Goal: Navigation & Orientation: Find specific page/section

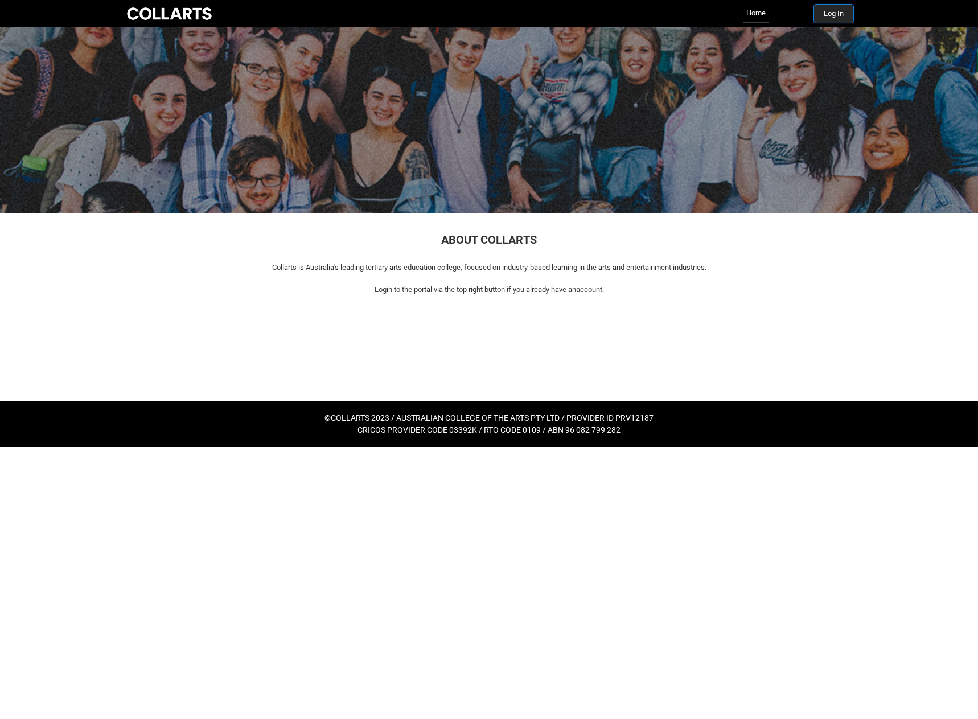
click at [842, 12] on button "Log In" at bounding box center [833, 14] width 39 height 18
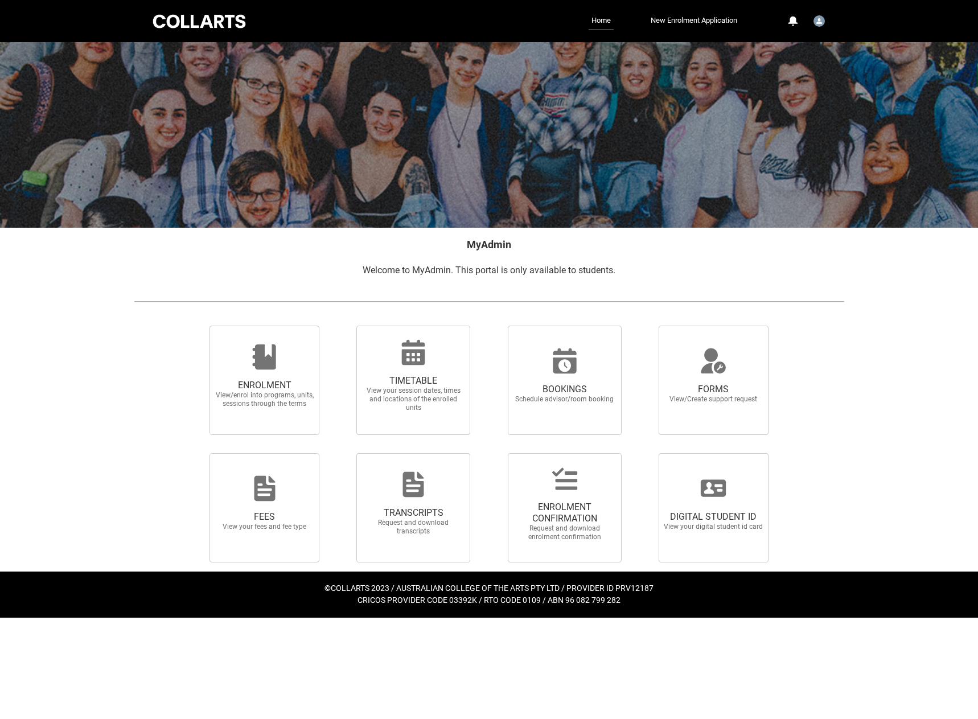
click at [594, 18] on link "Home" at bounding box center [601, 21] width 25 height 18
click at [598, 20] on link "Home" at bounding box center [601, 21] width 25 height 18
click at [817, 18] on img "User Profile Student.emasajo.20230937" at bounding box center [818, 20] width 11 height 11
click at [791, 46] on span "Profile" at bounding box center [790, 48] width 20 height 10
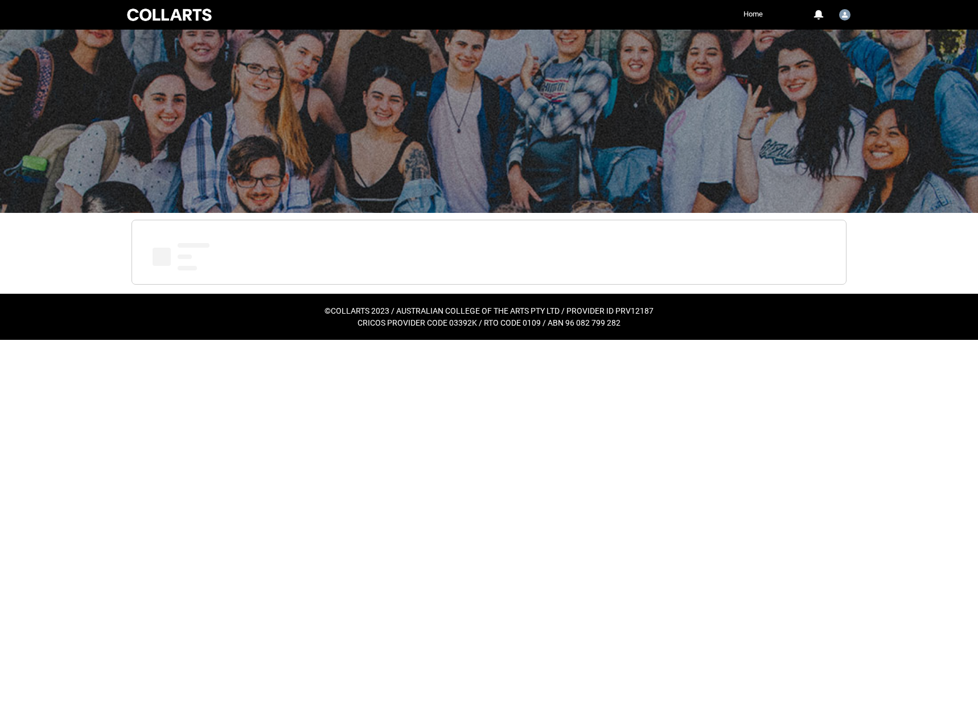
click at [177, 20] on div at bounding box center [169, 15] width 89 height 16
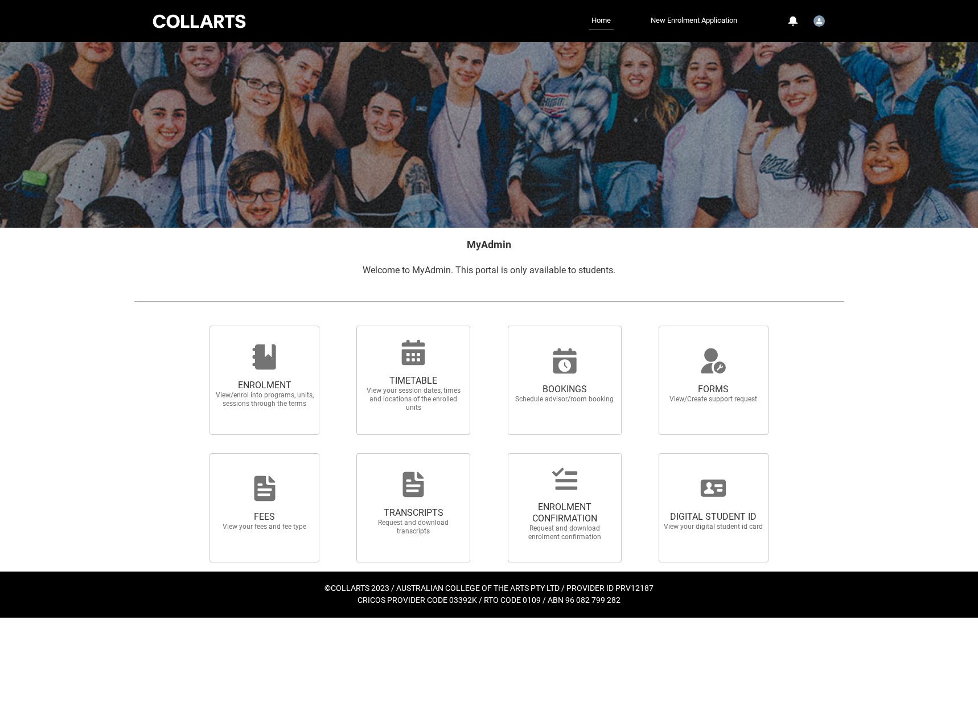
click at [236, 15] on div at bounding box center [199, 22] width 97 height 18
click at [598, 23] on link "Home" at bounding box center [601, 21] width 25 height 18
click at [821, 26] on img "User Profile Student.emasajo.20230937" at bounding box center [818, 20] width 11 height 11
click at [802, 23] on div "0 Notifications Profile Log Out" at bounding box center [801, 21] width 54 height 20
click at [796, 22] on div "0" at bounding box center [792, 21] width 10 height 10
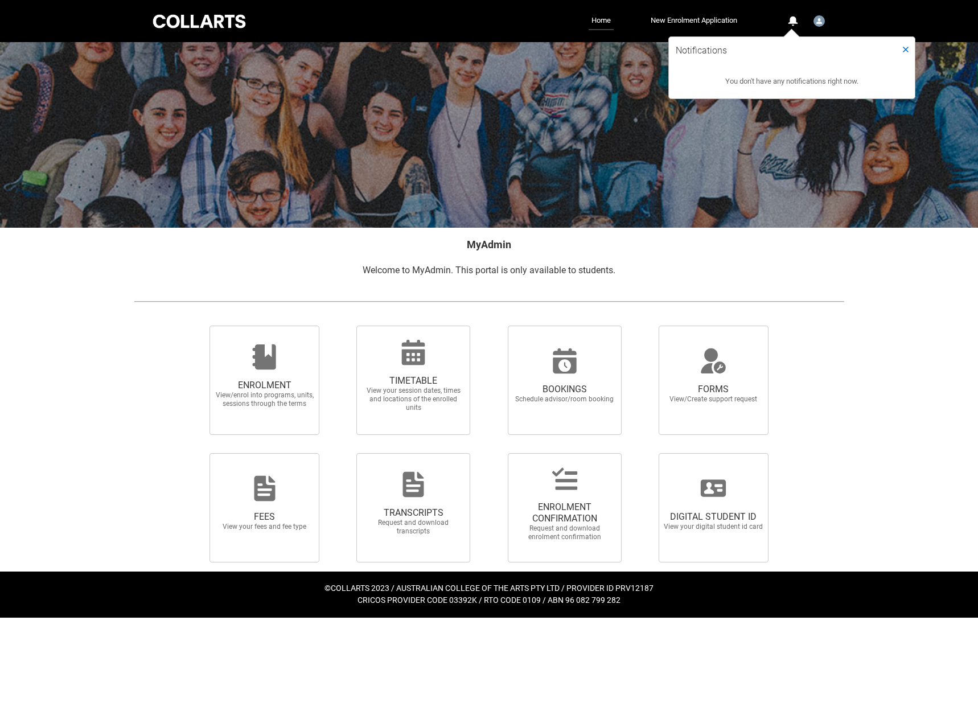
click at [796, 22] on div "0" at bounding box center [792, 21] width 10 height 10
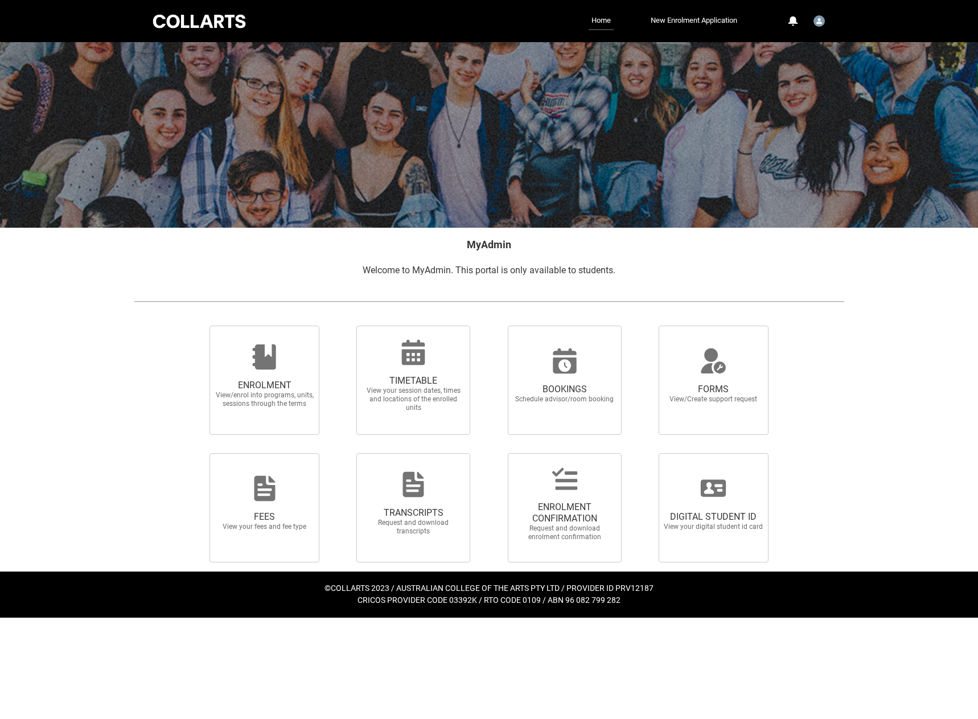
click at [796, 22] on div "0" at bounding box center [792, 21] width 10 height 10
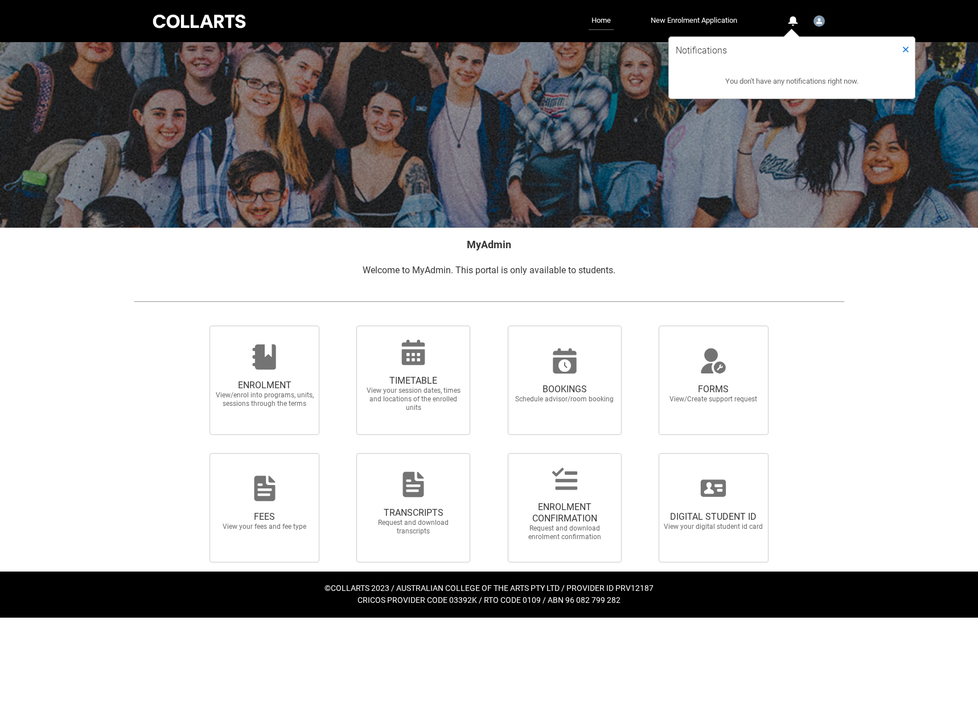
click at [595, 19] on link "Home" at bounding box center [601, 21] width 25 height 18
